Goal: Navigation & Orientation: Understand site structure

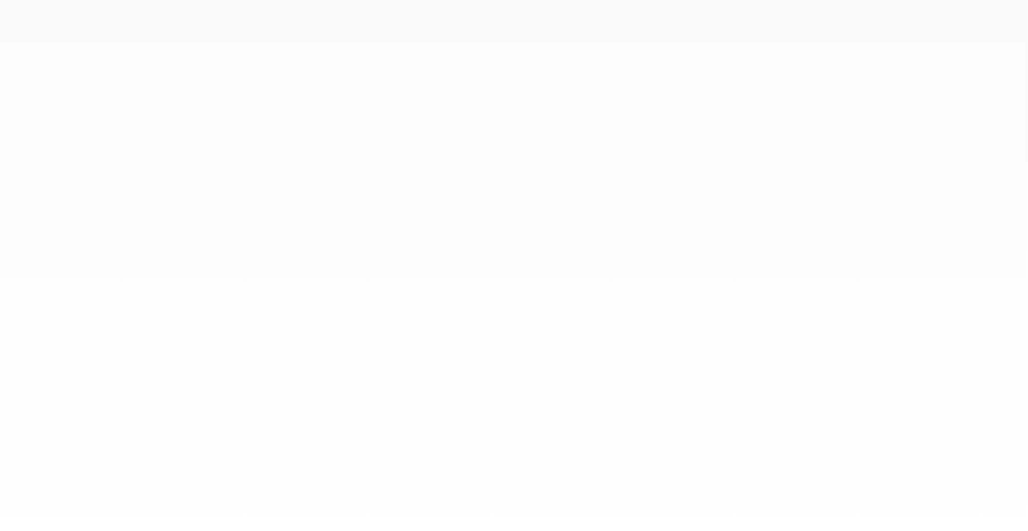
click at [533, 411] on div at bounding box center [514, 265] width 1028 height 531
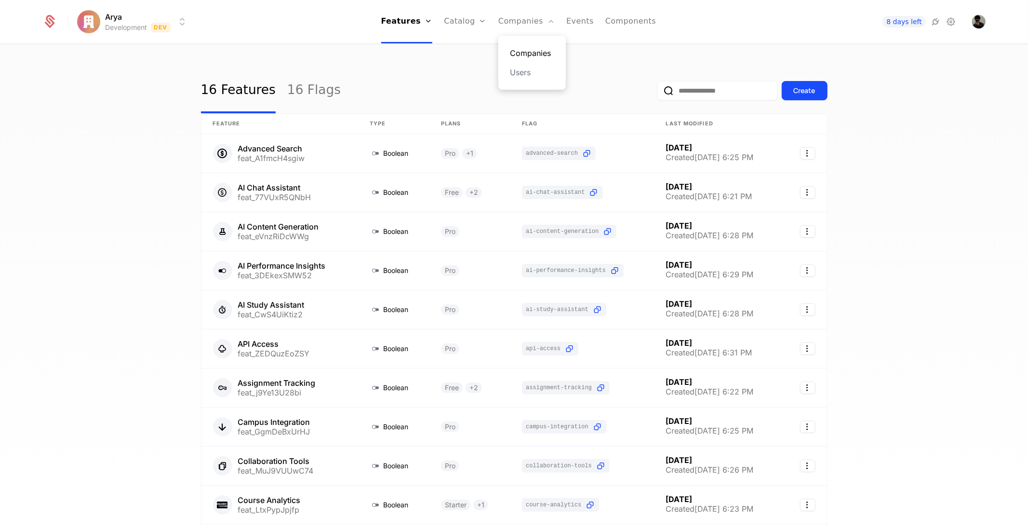
click at [523, 57] on link "Companies" at bounding box center [532, 53] width 44 height 12
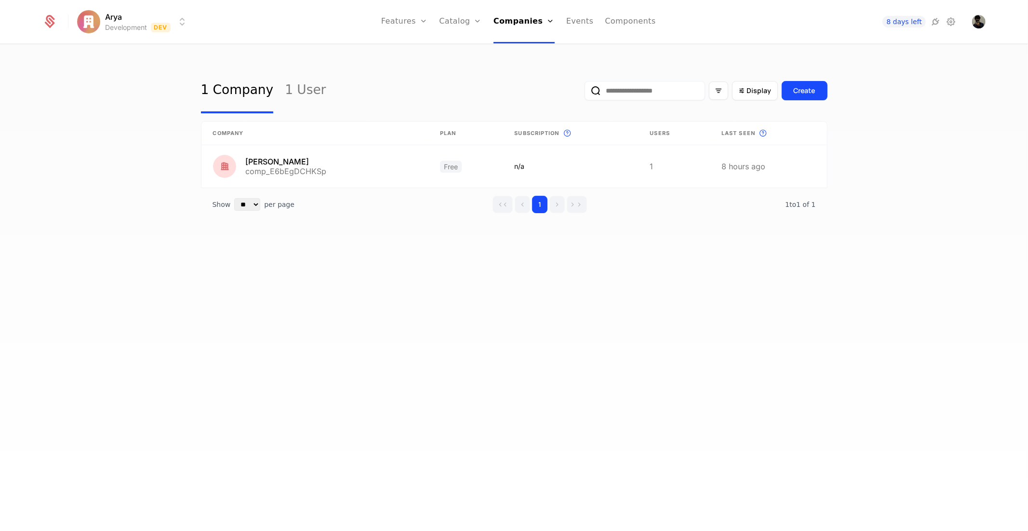
click at [422, 76] on div "1 Company 1 User Display Create" at bounding box center [514, 90] width 627 height 45
click at [304, 95] on link "1 User" at bounding box center [305, 90] width 41 height 45
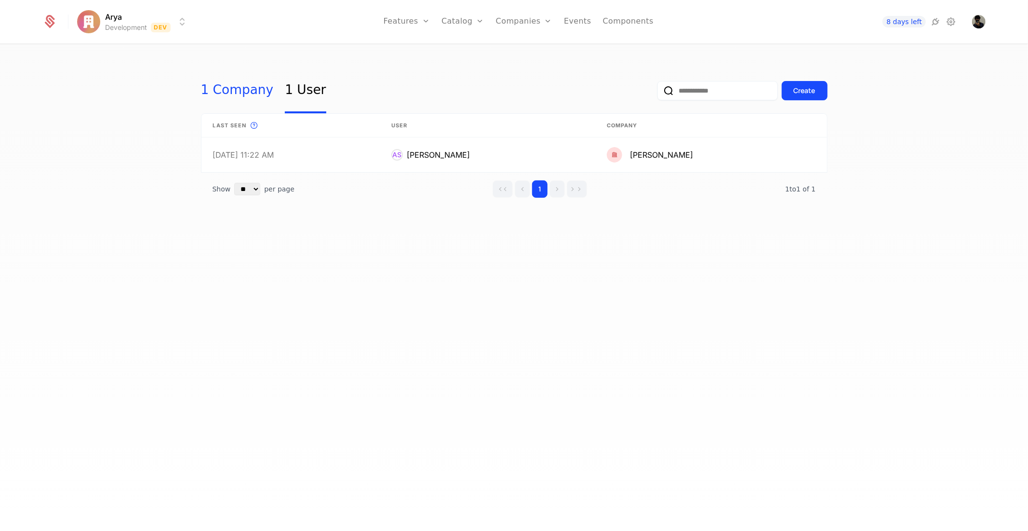
click at [223, 103] on link "1 Company" at bounding box center [237, 90] width 73 height 45
